Goal: Check status

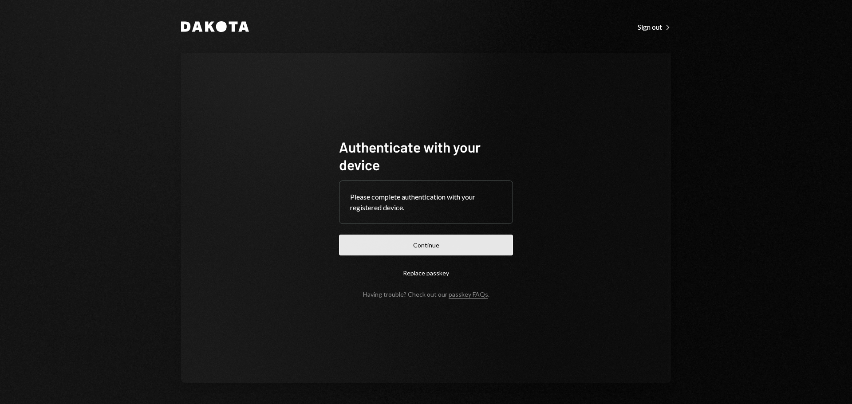
click at [405, 237] on button "Continue" at bounding box center [426, 245] width 174 height 21
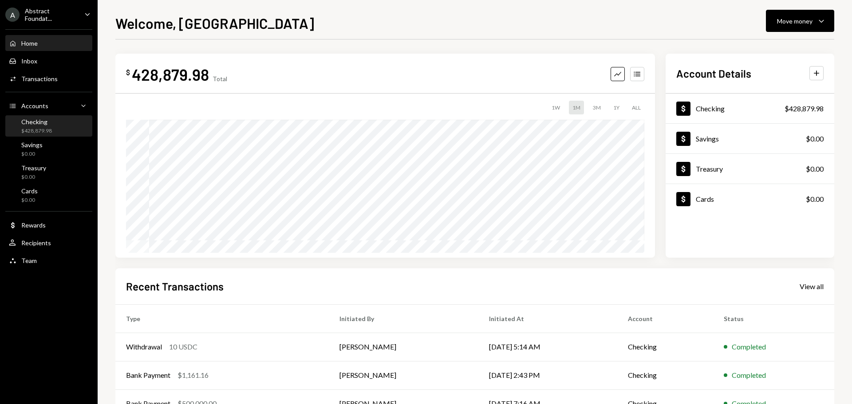
click at [42, 127] on div "$428,879.98" at bounding box center [36, 131] width 31 height 8
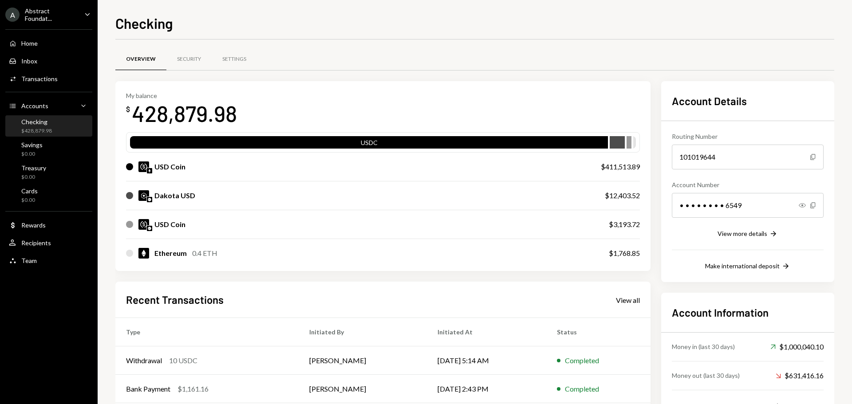
click at [65, 127] on div "Checking $428,879.98" at bounding box center [49, 126] width 80 height 17
click at [55, 76] on div "Transactions" at bounding box center [39, 79] width 36 height 8
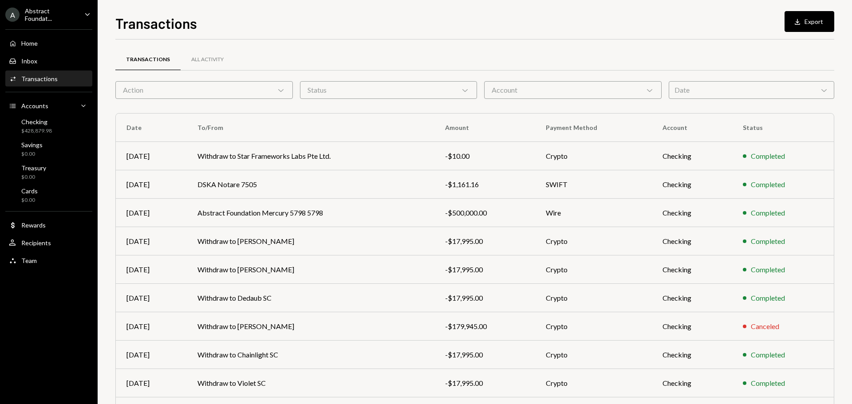
click at [566, 93] on div "Account Chevron Down" at bounding box center [572, 90] width 177 height 18
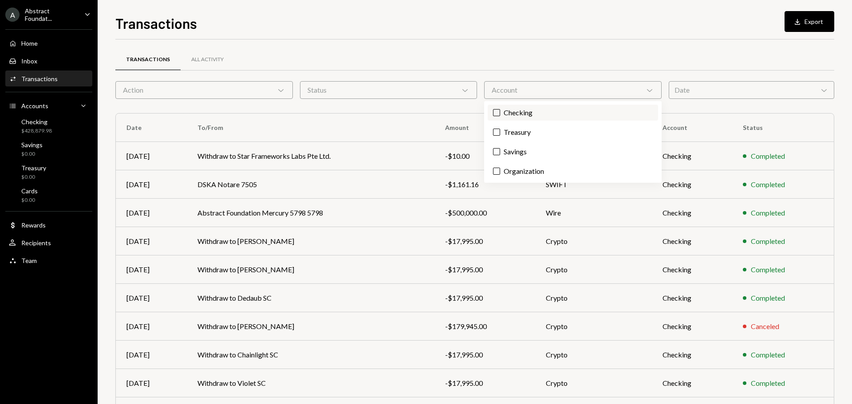
click at [548, 120] on label "Checking" at bounding box center [573, 113] width 170 height 16
click at [500, 116] on button "Checking" at bounding box center [496, 112] width 7 height 7
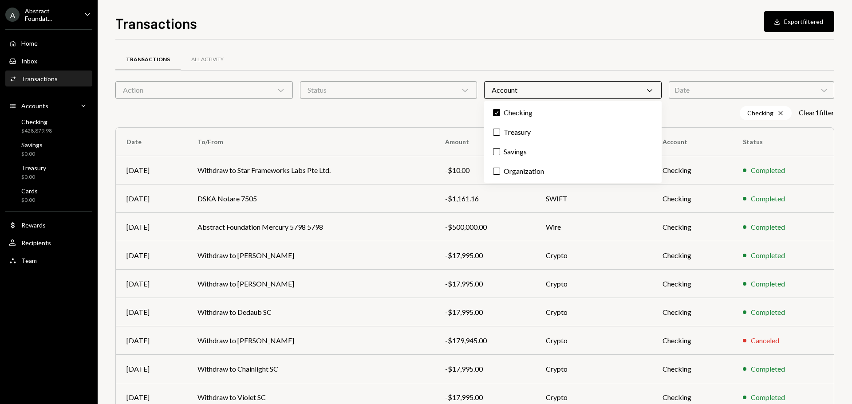
click at [426, 95] on div "Status Chevron Down" at bounding box center [388, 90] width 177 height 18
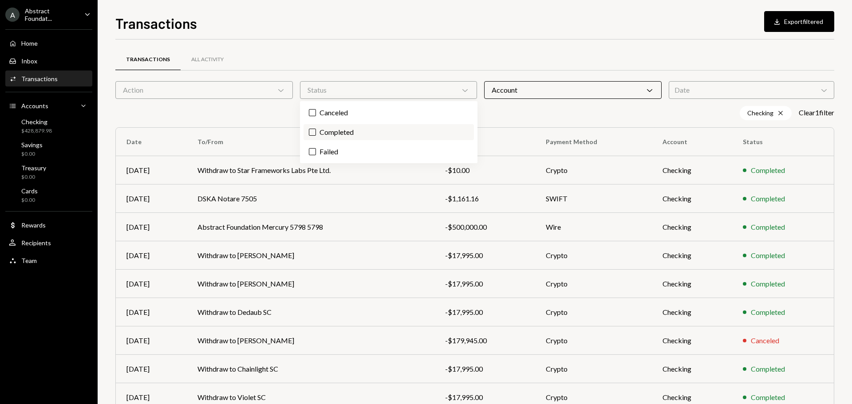
click at [363, 132] on label "Completed" at bounding box center [388, 132] width 170 height 16
click at [316, 132] on button "Completed" at bounding box center [312, 132] width 7 height 7
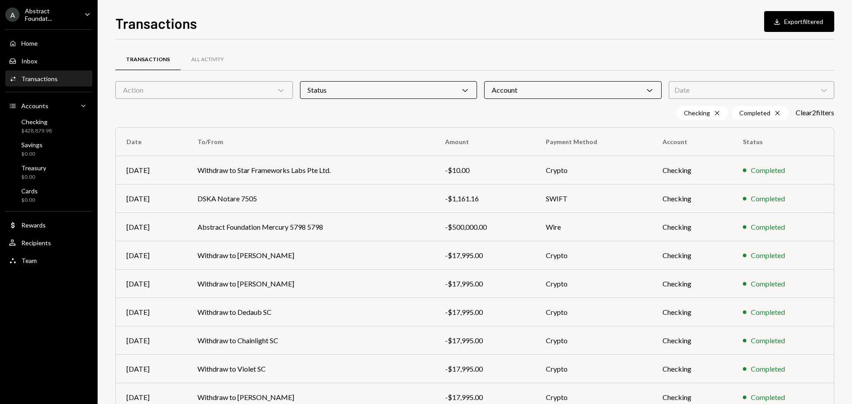
click at [279, 97] on div "Action Chevron Down" at bounding box center [203, 90] width 177 height 18
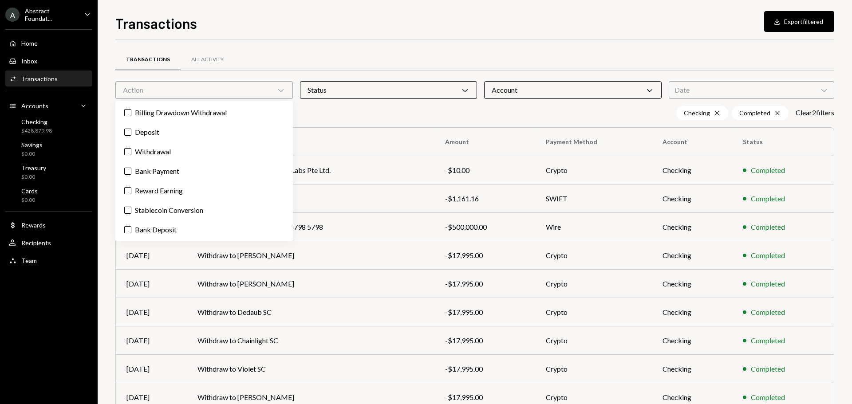
click at [686, 88] on div "Date Chevron Down" at bounding box center [751, 90] width 165 height 18
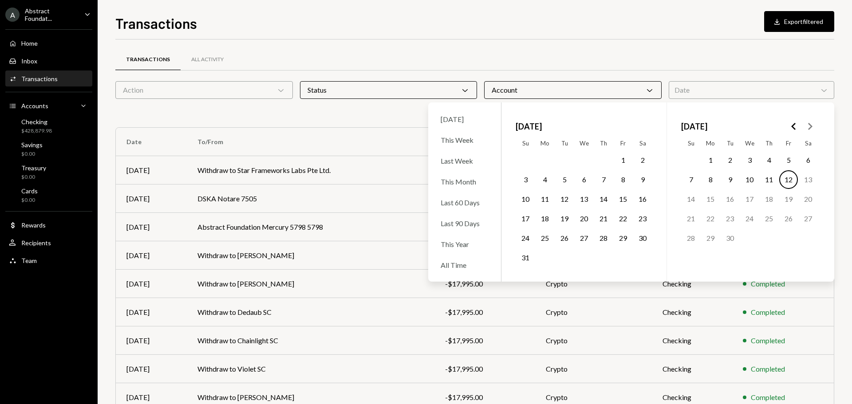
click at [789, 162] on button "5" at bounding box center [788, 160] width 19 height 19
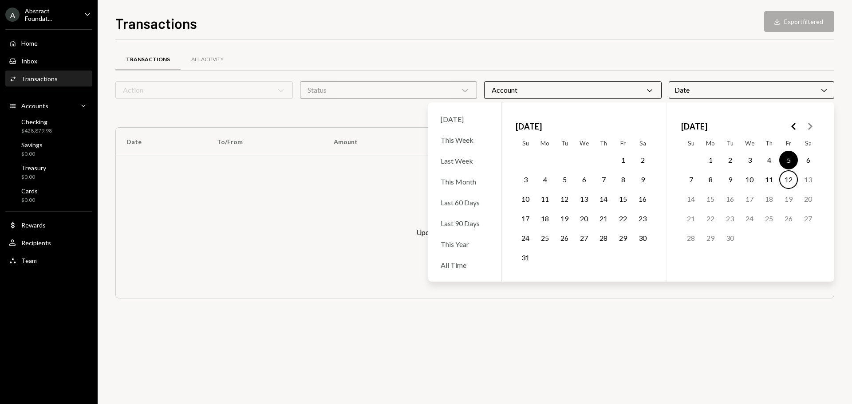
click at [788, 179] on button "12" at bounding box center [788, 179] width 19 height 19
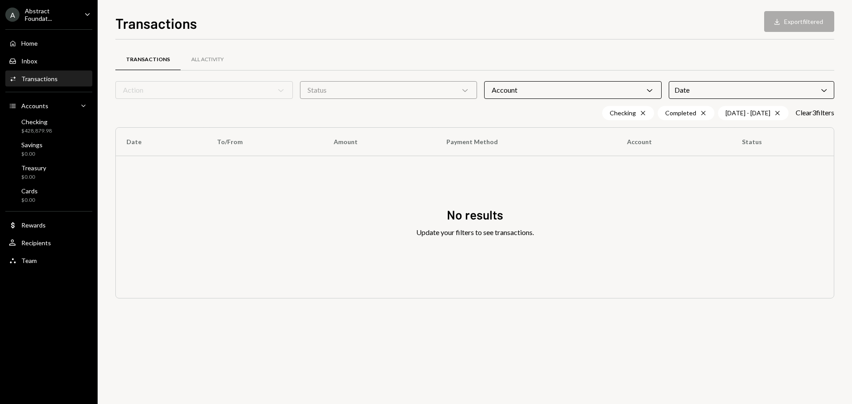
click at [632, 48] on div "Transactions All Activity" at bounding box center [474, 59] width 719 height 23
click at [757, 90] on div "Date Chevron Down" at bounding box center [751, 90] width 165 height 18
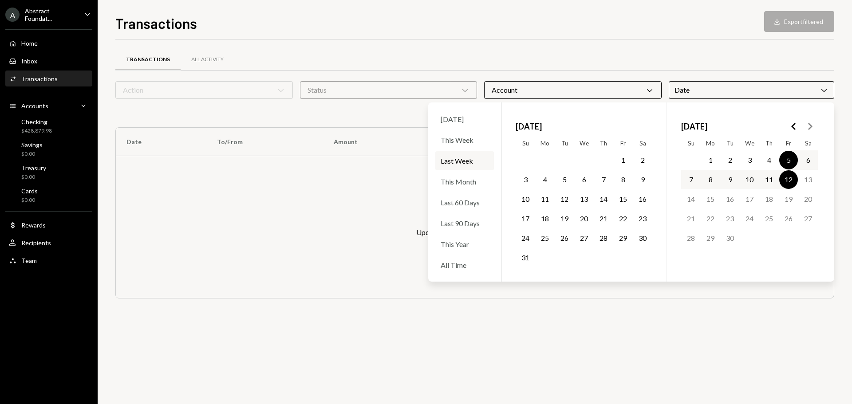
click at [710, 158] on button "1" at bounding box center [710, 160] width 19 height 19
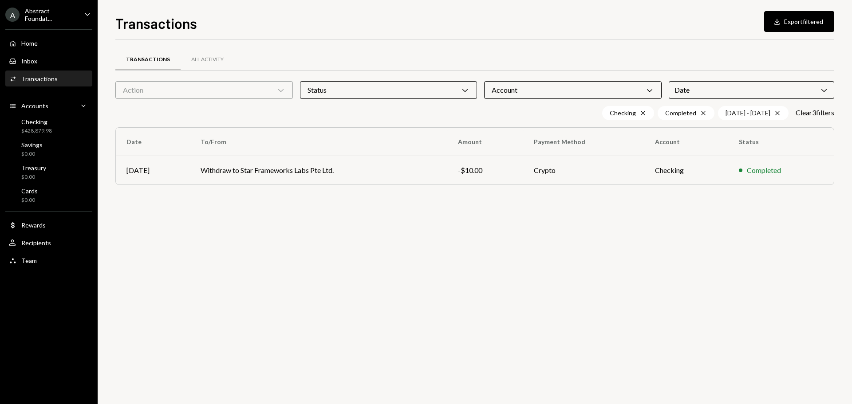
click at [677, 50] on div "Transactions All Activity" at bounding box center [474, 59] width 719 height 23
